Goal: Task Accomplishment & Management: Use online tool/utility

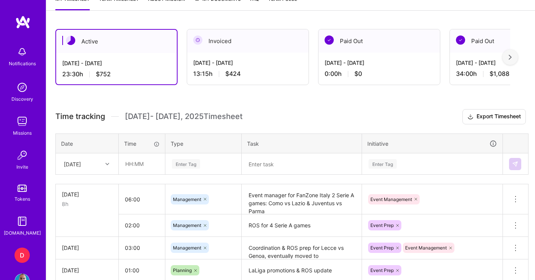
scroll to position [191, 0]
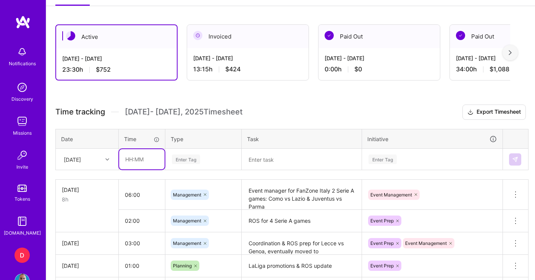
click at [146, 157] on input "text" at bounding box center [141, 159] width 45 height 20
drag, startPoint x: 140, startPoint y: 160, endPoint x: 133, endPoint y: 160, distance: 6.9
click at [133, 160] on input "01:00" at bounding box center [141, 159] width 45 height 20
type input "01:30"
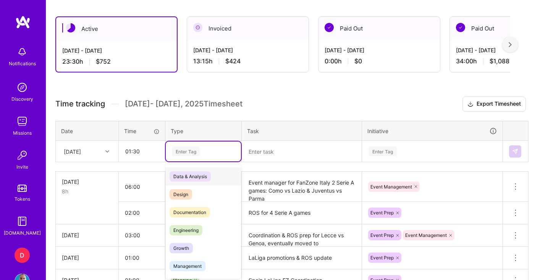
click at [214, 163] on div "Time tracking [DATE] - [DATE] Timesheet Export Timesheet Date Time Type Task In…" at bounding box center [290, 250] width 470 height 306
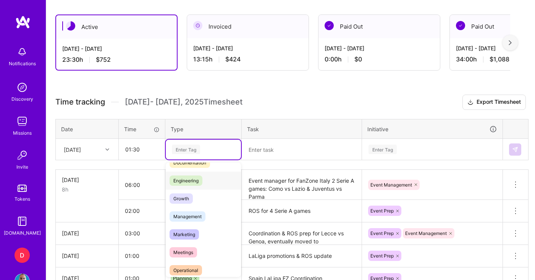
scroll to position [50, 0]
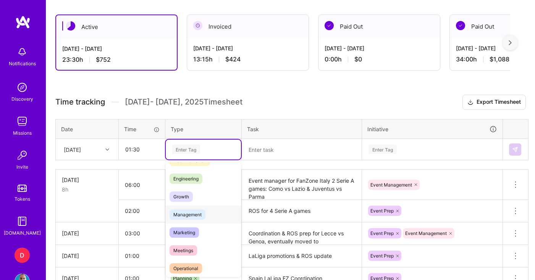
click at [199, 216] on span "Management" at bounding box center [187, 214] width 36 height 10
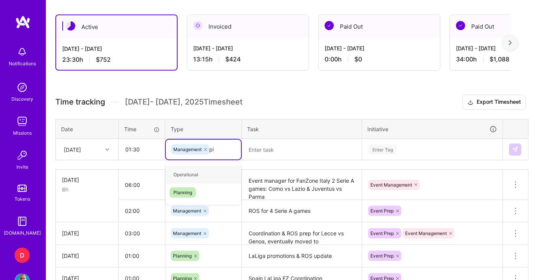
type input "pla"
click at [190, 173] on span "Planning" at bounding box center [182, 174] width 26 height 10
click at [259, 150] on textarea at bounding box center [301, 150] width 118 height 20
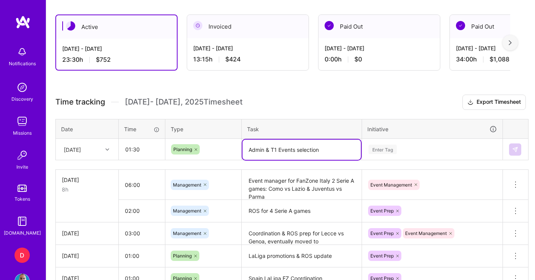
click at [278, 148] on textarea "Admin & T1 Events selection" at bounding box center [301, 150] width 118 height 20
type textarea "Admin & T1 events selection"
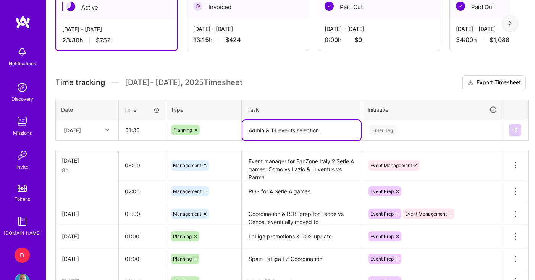
click at [394, 140] on div "Enter Tag" at bounding box center [432, 130] width 140 height 20
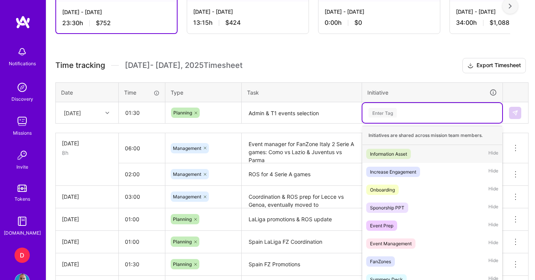
scroll to position [243, 0]
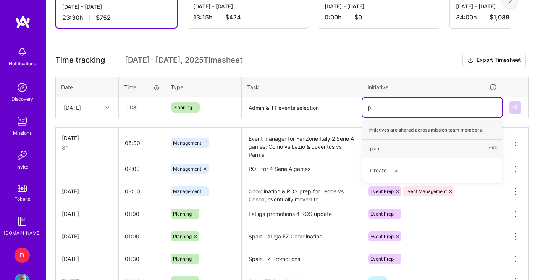
type input "p"
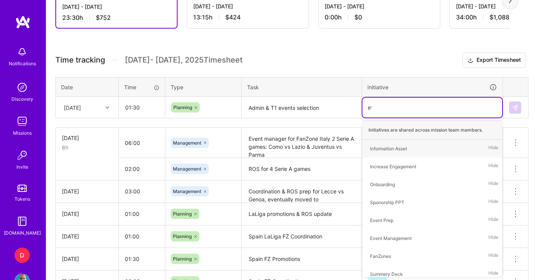
type input "eve"
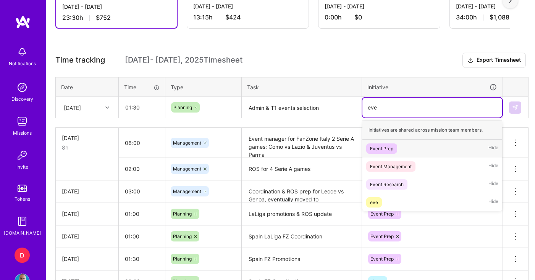
click at [387, 152] on div "Event Prep" at bounding box center [381, 149] width 23 height 8
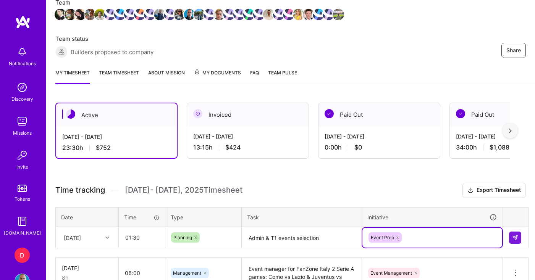
scroll to position [107, 0]
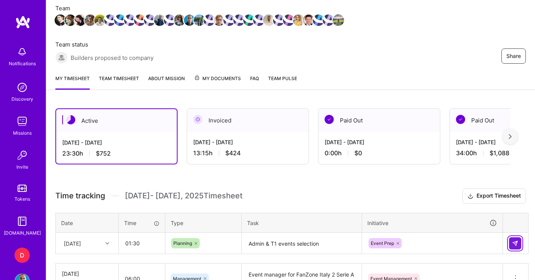
click at [518, 248] on button at bounding box center [515, 243] width 12 height 12
